Goal: Task Accomplishment & Management: Manage account settings

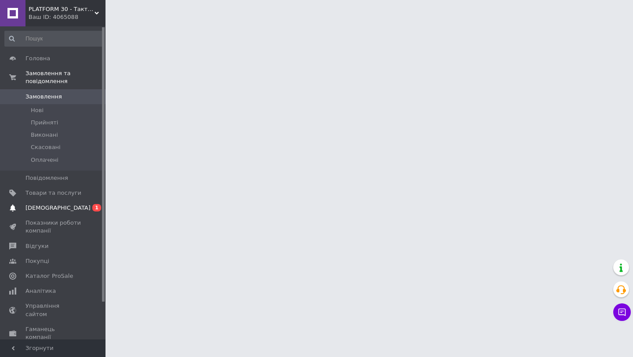
click at [56, 205] on span "[DEMOGRAPHIC_DATA]" at bounding box center [57, 208] width 65 height 8
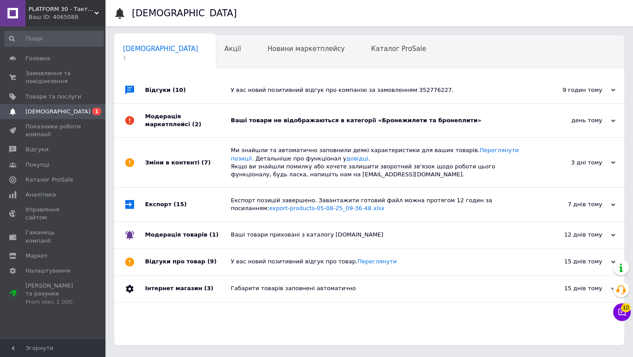
click at [289, 120] on div "Ваші товари не відображаються в категорії «Бронежилети та бронеплити»" at bounding box center [379, 120] width 297 height 8
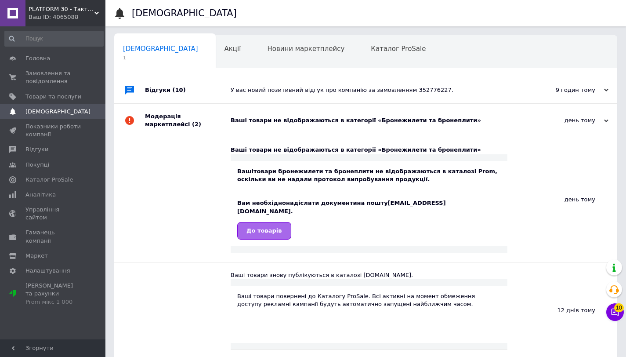
click at [272, 227] on link "До товарів" at bounding box center [264, 231] width 54 height 18
click at [263, 227] on link "До товарів" at bounding box center [264, 231] width 54 height 18
click at [318, 85] on div "У вас новий позитивний відгук про компанію за замовленням 352776227." at bounding box center [376, 90] width 290 height 26
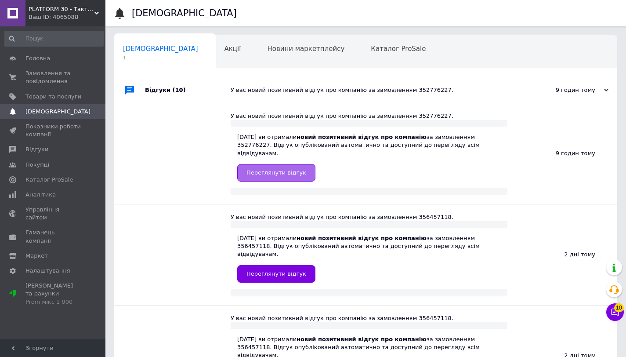
click at [298, 169] on span "Переглянути відгук" at bounding box center [277, 172] width 60 height 7
click at [55, 66] on link "Замовлення та повідомлення 0 0" at bounding box center [54, 77] width 108 height 23
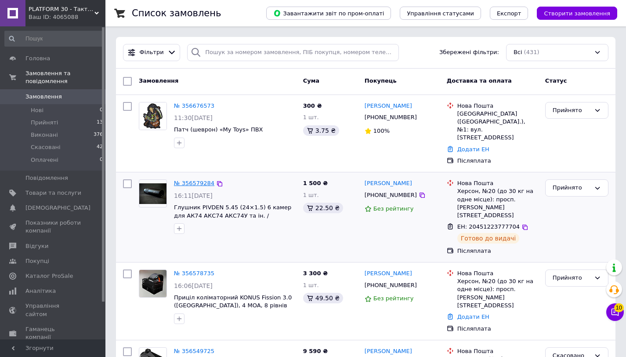
click at [199, 180] on link "№ 356579284" at bounding box center [194, 183] width 40 height 7
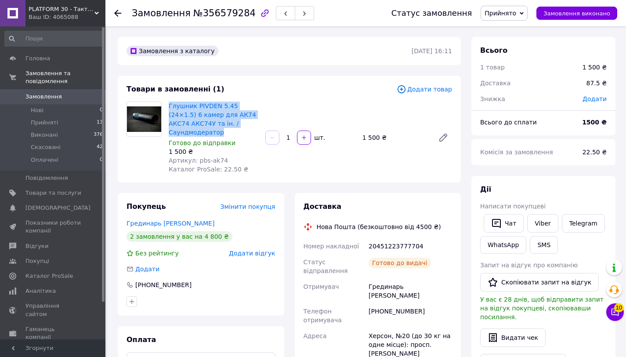
click at [254, 77] on div "Товари в замовленні (1) Додати товар Глушник PIVDEN 5.45 (24×1.5) 6 камер для А…" at bounding box center [289, 129] width 343 height 107
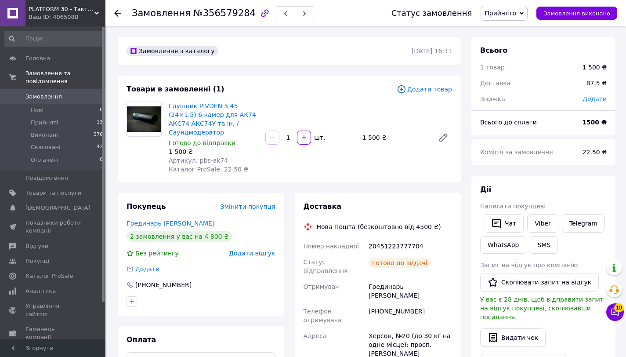
click at [121, 15] on icon at bounding box center [117, 13] width 7 height 7
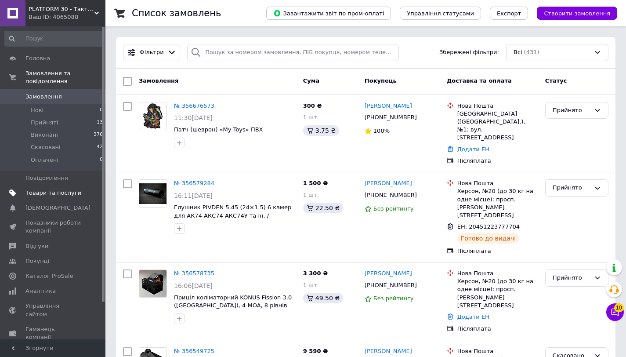
click at [41, 196] on span "Товари та послуги" at bounding box center [53, 193] width 56 height 8
